Goal: Task Accomplishment & Management: Use online tool/utility

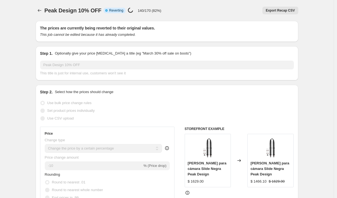
select select "percentage"
select select "vendor"
select select "tag"
select select "not_equal"
select select "tag"
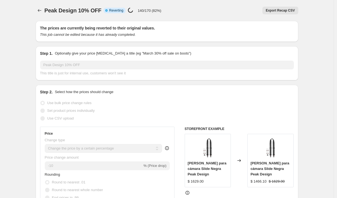
select select "not_equal"
select select "inventory_quantity"
select select ">"
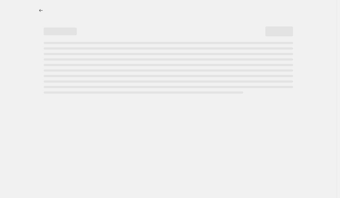
select select "percentage"
select select "vendor"
select select "tag"
select select "not_equal"
select select "tag"
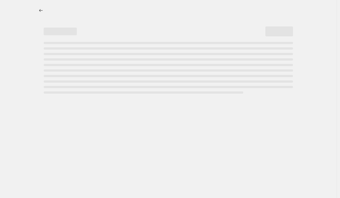
select select "not_equal"
select select "inventory_quantity"
select select ">"
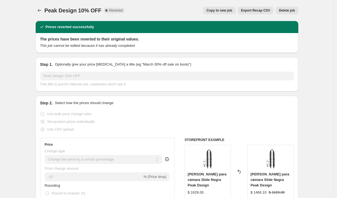
click at [228, 12] on span "Copy to new job" at bounding box center [219, 10] width 26 height 4
select select "percentage"
select select "vendor"
select select "tag"
select select "not_equal"
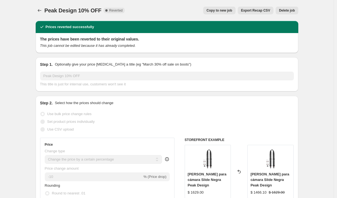
select select "tag"
select select "not_equal"
select select "inventory_quantity"
select select ">"
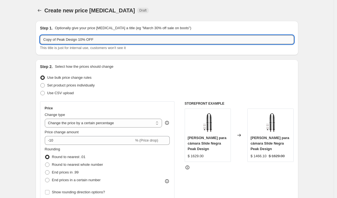
click at [98, 41] on input "Copy of Peak Design 10% OFF" at bounding box center [166, 39] width 253 height 9
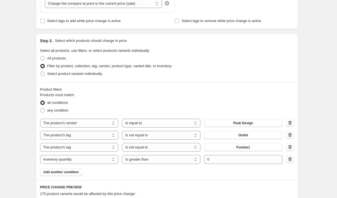
scroll to position [228, 0]
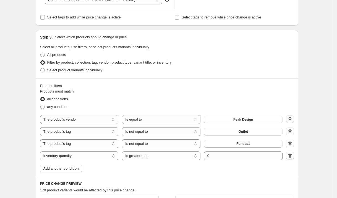
type input "Copy of Peak Design 10% OFF - excepto nuevos"
click at [292, 120] on icon "button" at bounding box center [290, 120] width 6 height 6
select select "tag"
select select "not_equal"
select select "inventory_quantity"
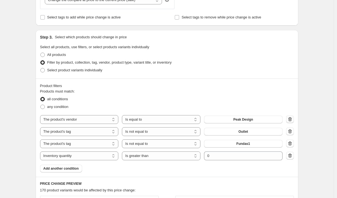
select select ">"
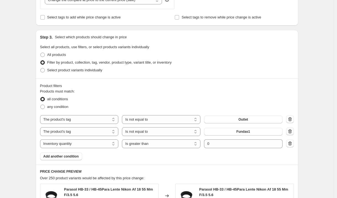
click at [292, 131] on icon "button" at bounding box center [290, 132] width 6 height 6
select select "inventory_quantity"
select select ">"
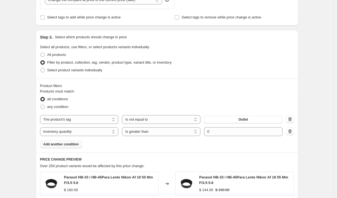
click at [74, 145] on span "Add another condition" at bounding box center [60, 144] width 35 height 4
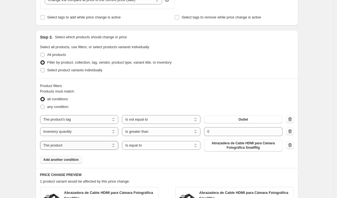
click at [78, 143] on select "The product The product's collection The product's tag The product's vendor The…" at bounding box center [79, 145] width 78 height 9
select select "collection"
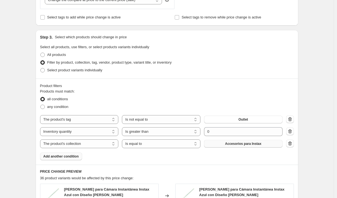
click at [231, 146] on span "Accesorios para Instax" at bounding box center [243, 144] width 36 height 4
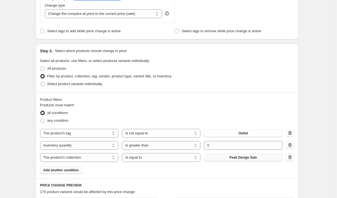
scroll to position [251, 0]
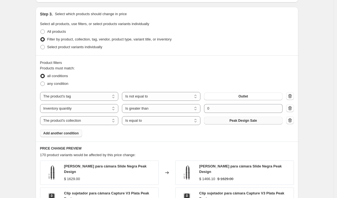
click at [76, 133] on span "Add another condition" at bounding box center [60, 133] width 35 height 4
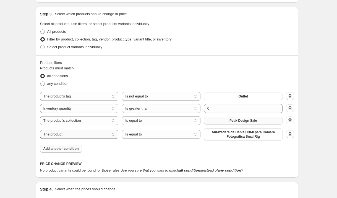
click at [76, 133] on select "The product The product's collection The product's tag The product's vendor The…" at bounding box center [79, 134] width 78 height 9
click at [291, 137] on icon "button" at bounding box center [290, 135] width 6 height 6
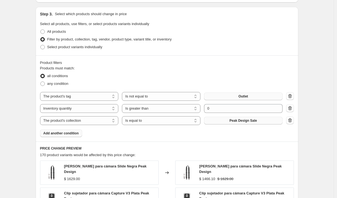
click at [265, 98] on button "Outlet" at bounding box center [243, 97] width 78 height 8
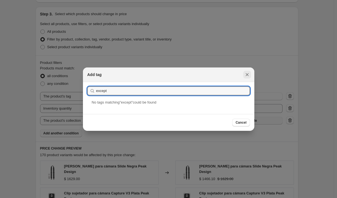
type input "except"
click at [249, 73] on button "Close" at bounding box center [247, 75] width 8 height 8
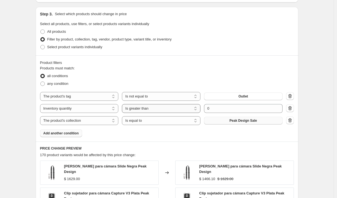
scroll to position [252, 0]
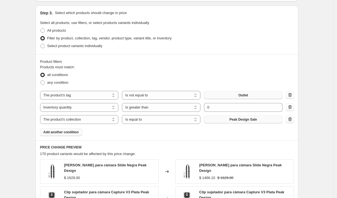
click at [231, 94] on button "Outlet" at bounding box center [243, 96] width 78 height 8
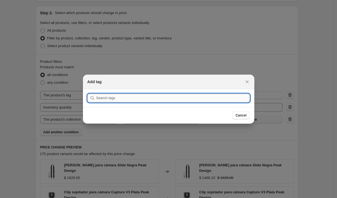
click at [231, 97] on input ":r2v:" at bounding box center [172, 98] width 153 height 9
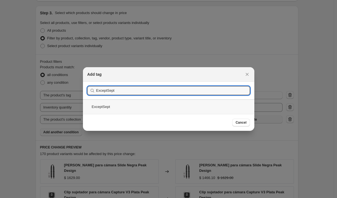
type input "ExceptSept"
click at [111, 108] on div "ExceptSept" at bounding box center [168, 107] width 171 height 15
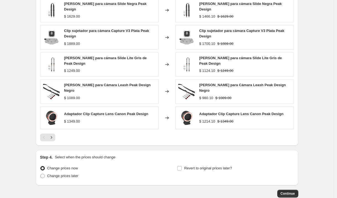
scroll to position [441, 0]
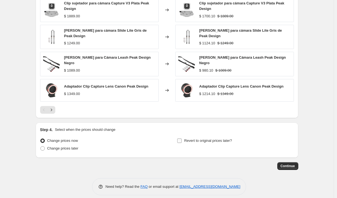
click at [183, 137] on label "Revert to original prices later?" at bounding box center [204, 141] width 55 height 8
click at [181, 139] on input "Revert to original prices later?" at bounding box center [179, 141] width 4 height 4
checkbox input "true"
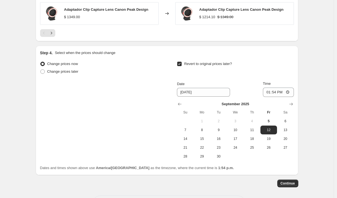
scroll to position [525, 0]
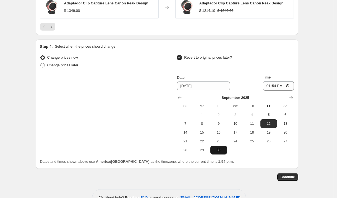
click at [223, 148] on span "30" at bounding box center [218, 150] width 12 height 4
type input "[DATE]"
click at [267, 81] on input "13:54" at bounding box center [278, 85] width 31 height 9
type input "23:59"
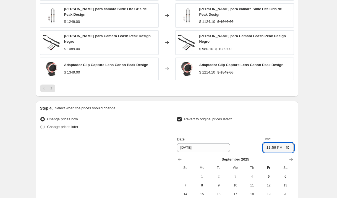
scroll to position [536, 0]
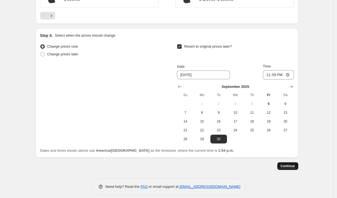
click at [288, 164] on span "Continue" at bounding box center [287, 166] width 14 height 4
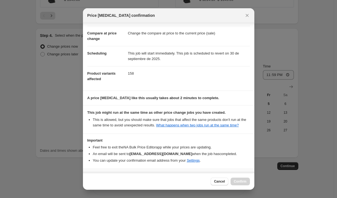
scroll to position [45, 0]
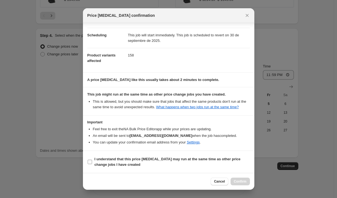
click at [88, 163] on input "I understand that this price [MEDICAL_DATA] may run at the same time as other p…" at bounding box center [90, 162] width 4 height 4
checkbox input "true"
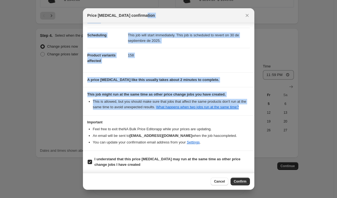
drag, startPoint x: 183, startPoint y: 15, endPoint x: 195, endPoint y: 114, distance: 98.9
click at [195, 114] on div "Price [MEDICAL_DATA] confirmation Confirmation for Copy of Peak Design 10% OFF …" at bounding box center [168, 99] width 171 height 182
click at [239, 182] on span "Confirm" at bounding box center [240, 182] width 13 height 4
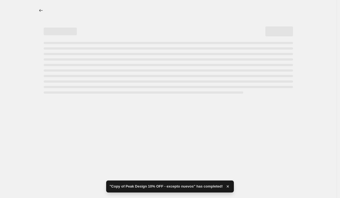
select select "percentage"
select select "tag"
select select "not_equal"
select select "inventory_quantity"
select select ">"
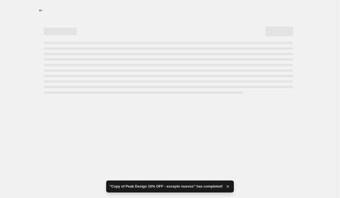
select select "collection"
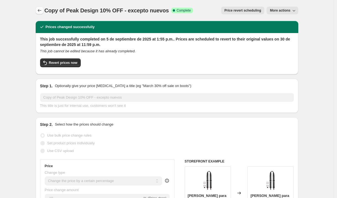
click at [40, 10] on icon "Price change jobs" at bounding box center [40, 11] width 6 height 6
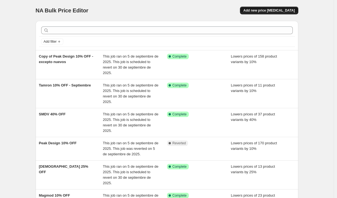
click at [268, 13] on button "Add new price [MEDICAL_DATA]" at bounding box center [269, 11] width 58 height 8
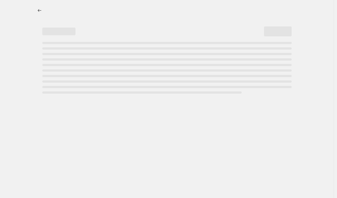
select select "percentage"
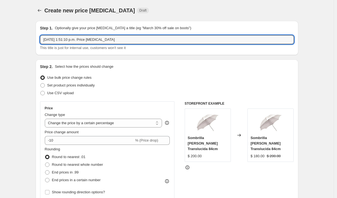
drag, startPoint x: 137, startPoint y: 42, endPoint x: 10, endPoint y: 44, distance: 127.8
drag, startPoint x: 100, startPoint y: 41, endPoint x: 41, endPoint y: 38, distance: 59.2
click at [41, 38] on input "[DATE] 1:51:10 p.m. Price [MEDICAL_DATA]" at bounding box center [166, 39] width 253 height 9
type input "Powerex - 20% off hasta agotar existencias"
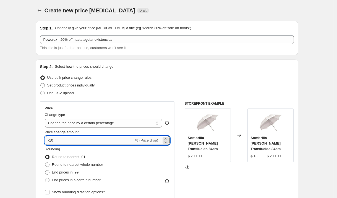
click at [67, 137] on input "-10" at bounding box center [89, 140] width 89 height 9
click at [67, 142] on input "-10" at bounding box center [89, 140] width 89 height 9
type input "-1"
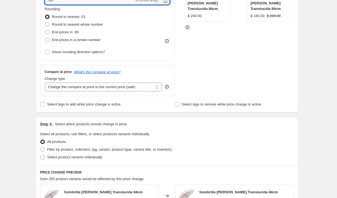
scroll to position [140, 0]
type input "-20"
click at [115, 88] on select "Change the compare at price to the current price (sale) Change the compare at p…" at bounding box center [103, 87] width 117 height 9
click at [46, 83] on select "Change the compare at price to the current price (sale) Change the compare at p…" at bounding box center [103, 87] width 117 height 9
click at [44, 150] on span at bounding box center [42, 150] width 4 height 4
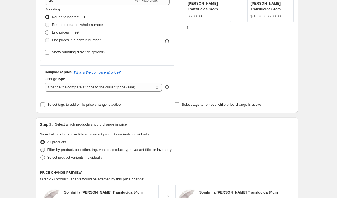
click at [41, 148] on input "Filter by product, collection, tag, vendor, product type, variant title, or inv…" at bounding box center [40, 148] width 0 height 0
radio input "true"
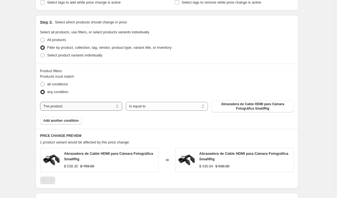
scroll to position [243, 0]
click at [102, 110] on select "The product The product's collection The product's tag The product's vendor The…" at bounding box center [81, 106] width 82 height 9
select select "vendor"
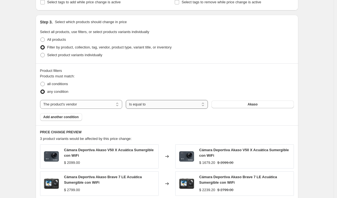
click at [150, 106] on select "Is equal to Is not equal to" at bounding box center [167, 104] width 82 height 9
click at [127, 100] on select "Is equal to Is not equal to" at bounding box center [167, 104] width 82 height 9
click at [248, 106] on button "Akaso" at bounding box center [252, 105] width 82 height 8
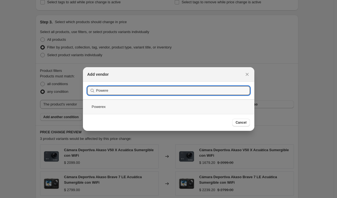
type input "Powere"
click at [101, 108] on div "Powerex" at bounding box center [168, 107] width 171 height 15
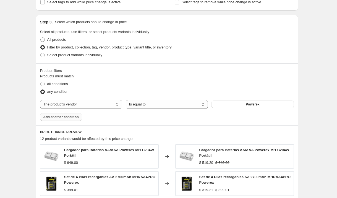
click at [60, 118] on span "Add another condition" at bounding box center [60, 117] width 35 height 4
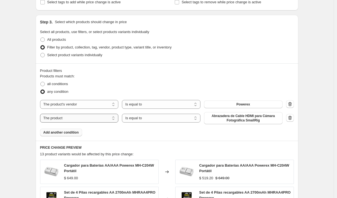
click at [64, 118] on select "The product The product's collection The product's tag The product's vendor The…" at bounding box center [79, 118] width 78 height 9
select select "inventory_quantity"
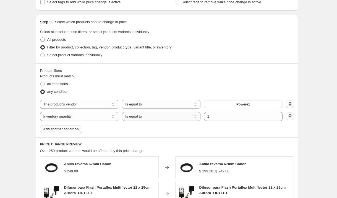
click at [139, 118] on select "Is equal to Is not equal to Is greater than Is less than" at bounding box center [161, 116] width 78 height 9
select select ">"
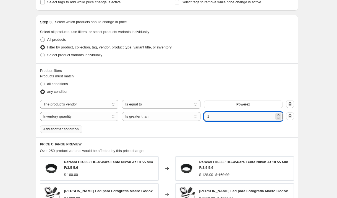
click at [220, 117] on input "1" at bounding box center [239, 116] width 70 height 9
type input "0"
click at [45, 82] on span at bounding box center [42, 84] width 4 height 4
click at [41, 82] on input "all conditions" at bounding box center [40, 82] width 0 height 0
radio input "true"
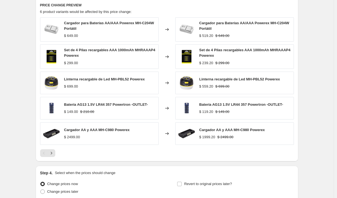
scroll to position [431, 0]
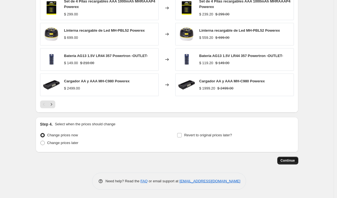
click at [293, 158] on button "Continue" at bounding box center [287, 161] width 21 height 8
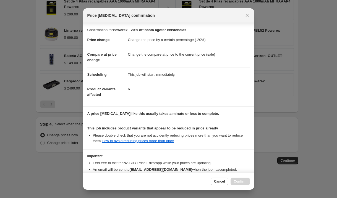
scroll to position [34, 0]
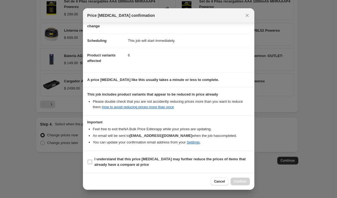
click at [90, 161] on input "I understand that this price [MEDICAL_DATA] may further reduce the prices of it…" at bounding box center [90, 162] width 4 height 4
checkbox input "true"
click at [237, 181] on span "Confirm" at bounding box center [240, 182] width 13 height 4
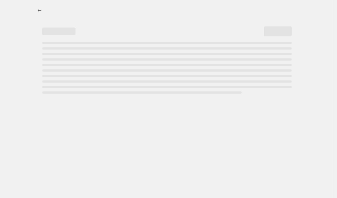
select select "percentage"
select select "vendor"
select select "inventory_quantity"
select select ">"
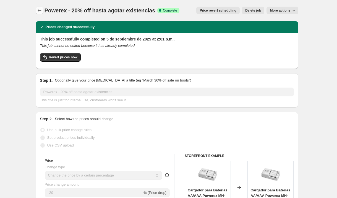
click at [41, 12] on icon "Price change jobs" at bounding box center [40, 11] width 6 height 6
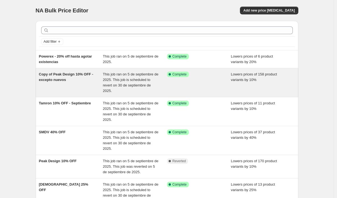
click at [87, 76] on span "Copy of Peak Design 10% OFF - excepto nuevos" at bounding box center [66, 77] width 54 height 10
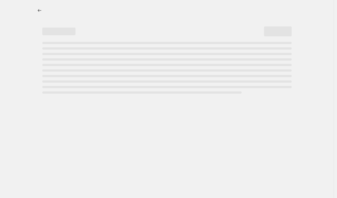
select select "percentage"
select select "tag"
select select "not_equal"
select select "inventory_quantity"
select select ">"
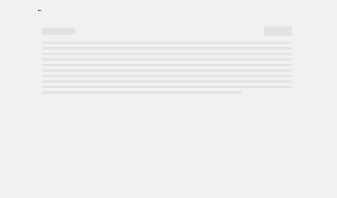
select select "collection"
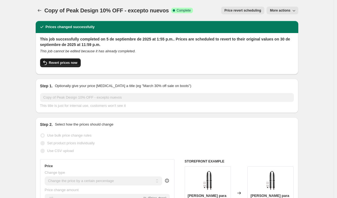
click at [77, 64] on span "Revert prices now" at bounding box center [63, 63] width 28 height 4
checkbox input "false"
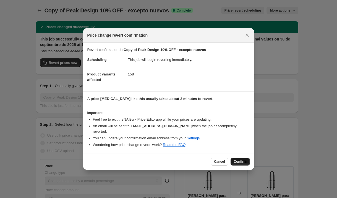
click at [243, 163] on div "Cancel Confirm" at bounding box center [168, 161] width 171 height 17
click at [242, 161] on span "Confirm" at bounding box center [240, 162] width 13 height 4
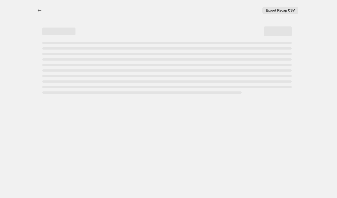
select select "percentage"
select select "tag"
select select "not_equal"
select select "inventory_quantity"
select select ">"
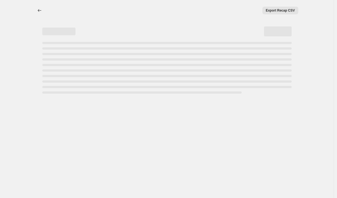
select select "collection"
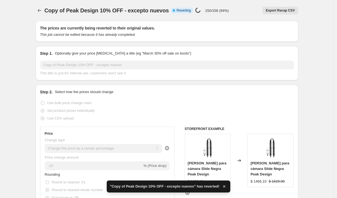
checkbox input "true"
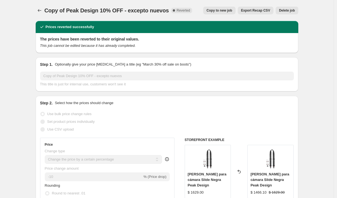
click at [225, 8] on span "Copy to new job" at bounding box center [219, 10] width 26 height 4
select select "percentage"
select select "tag"
select select "not_equal"
select select "inventory_quantity"
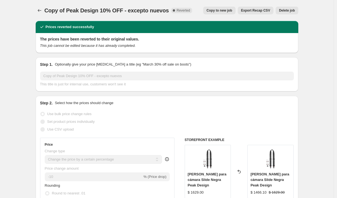
select select ">"
select select "collection"
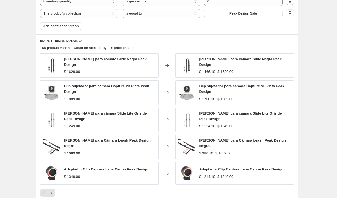
scroll to position [436, 0]
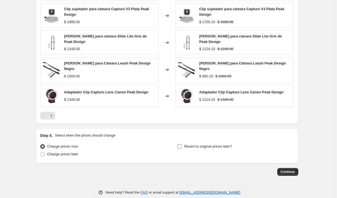
click at [179, 145] on input "Revert to original prices later?" at bounding box center [179, 147] width 4 height 4
checkbox input "true"
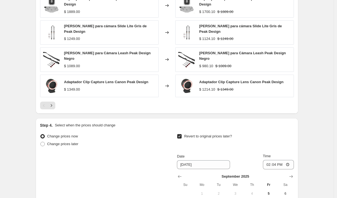
scroll to position [495, 0]
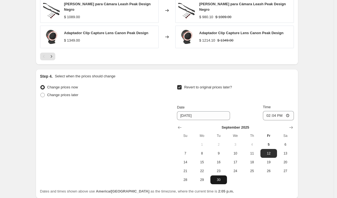
click at [222, 178] on span "30" at bounding box center [218, 180] width 12 height 4
type input "[DATE]"
click at [266, 111] on input "14:04" at bounding box center [278, 115] width 31 height 9
type input "23:59"
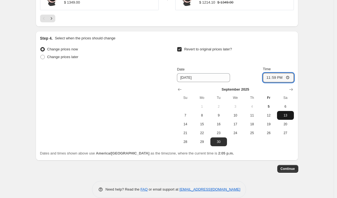
scroll to position [536, 0]
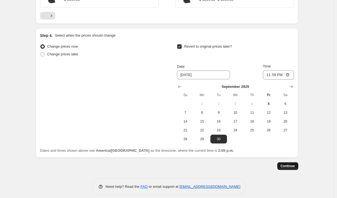
click at [284, 164] on span "Continue" at bounding box center [287, 166] width 14 height 4
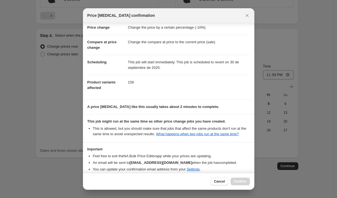
scroll to position [45, 0]
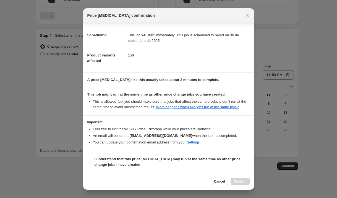
click at [89, 161] on input "I understand that this price [MEDICAL_DATA] may run at the same time as other p…" at bounding box center [90, 162] width 4 height 4
checkbox input "true"
click at [245, 181] on span "Confirm" at bounding box center [240, 182] width 13 height 4
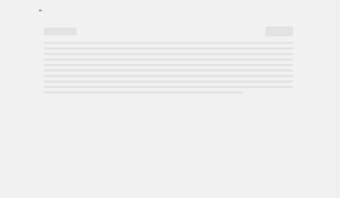
select select "percentage"
select select "tag"
select select "not_equal"
select select "inventory_quantity"
select select ">"
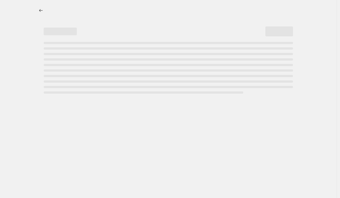
select select "collection"
